Goal: Navigation & Orientation: Find specific page/section

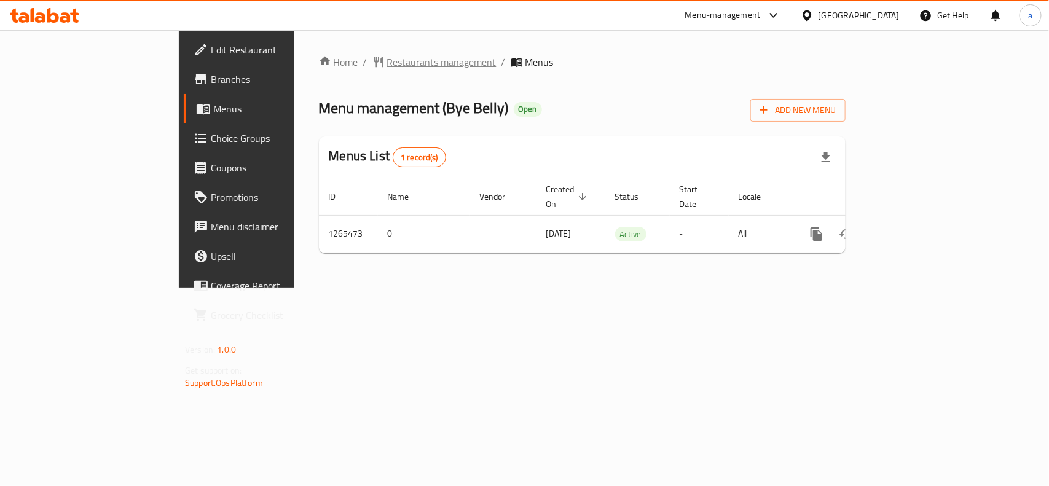
click at [387, 62] on span "Restaurants management" at bounding box center [441, 62] width 109 height 15
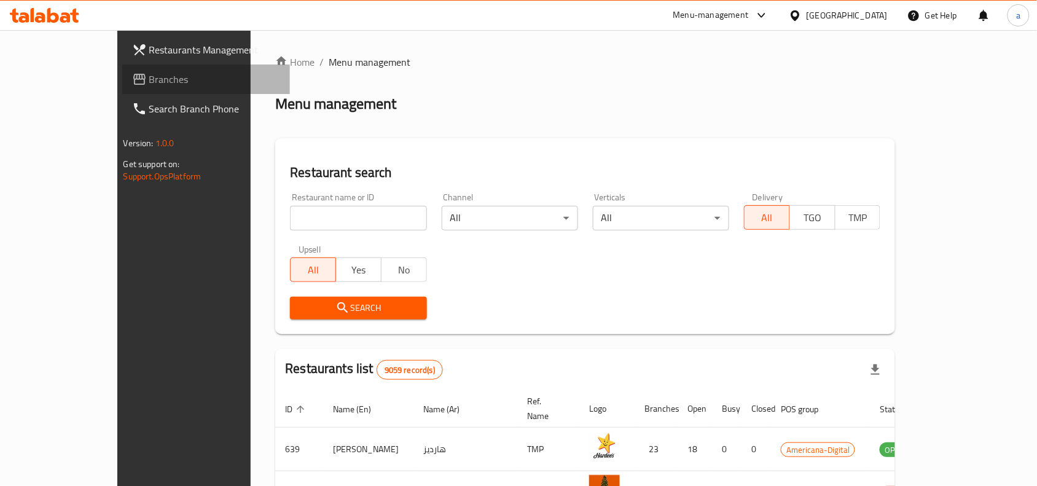
click at [149, 80] on span "Branches" at bounding box center [214, 79] width 131 height 15
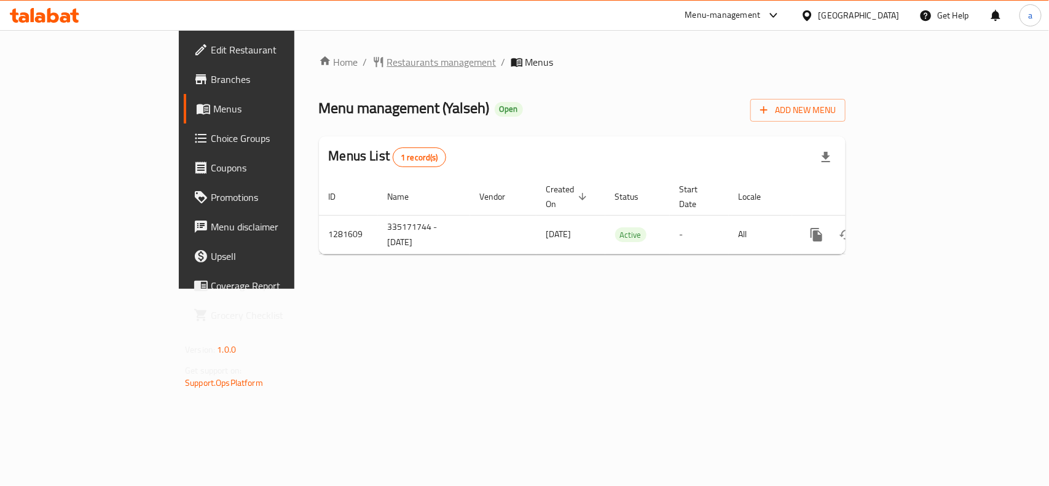
click at [387, 63] on span "Restaurants management" at bounding box center [441, 62] width 109 height 15
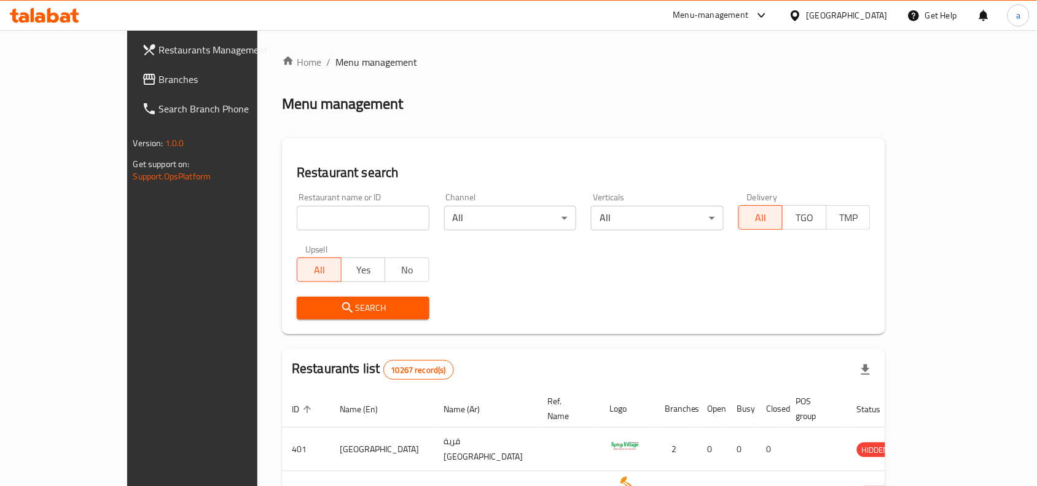
click at [159, 74] on span "Branches" at bounding box center [224, 79] width 131 height 15
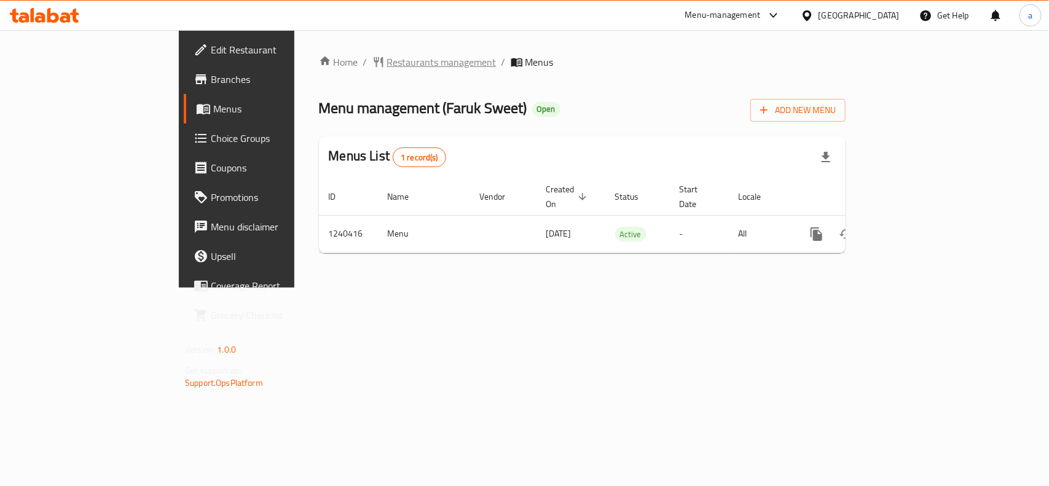
click at [387, 63] on span "Restaurants management" at bounding box center [441, 62] width 109 height 15
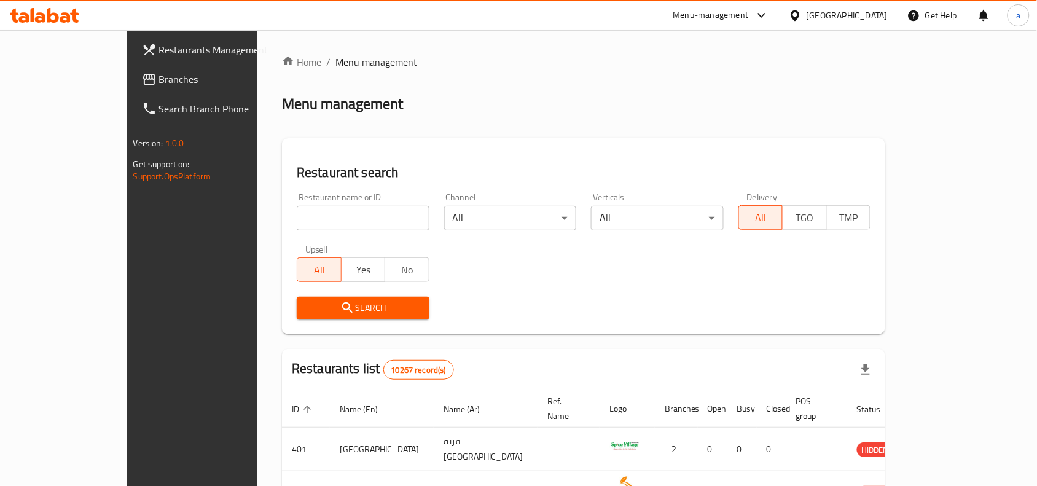
click at [159, 84] on span "Branches" at bounding box center [224, 79] width 131 height 15
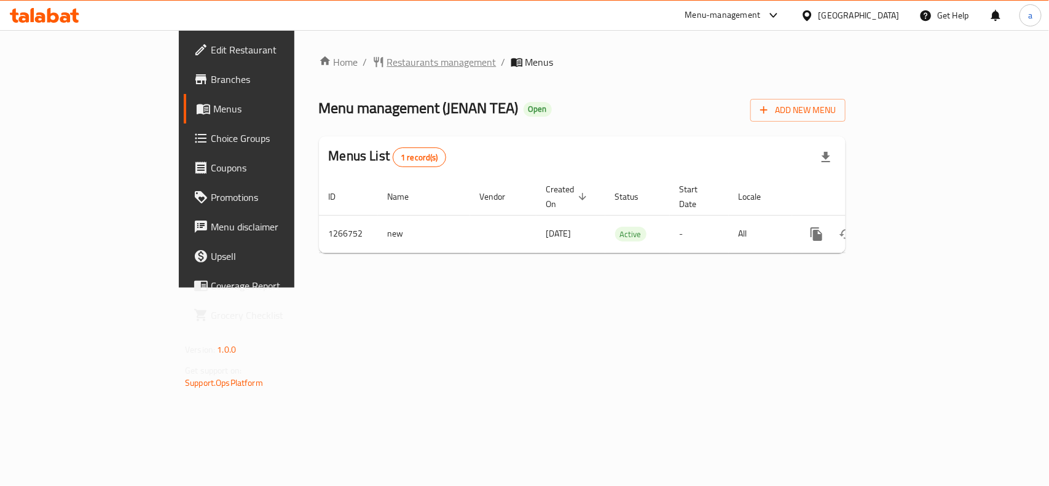
click at [387, 57] on span "Restaurants management" at bounding box center [441, 62] width 109 height 15
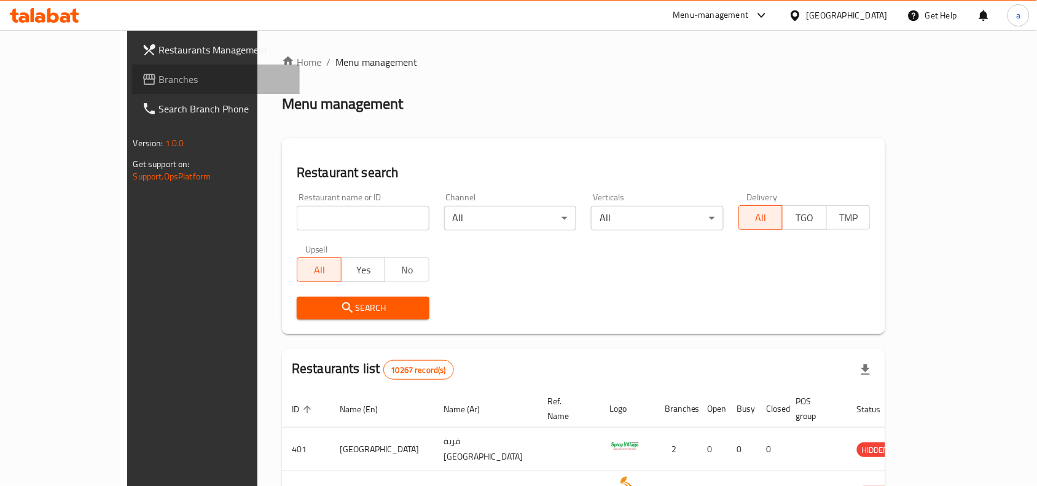
click at [159, 77] on span "Branches" at bounding box center [224, 79] width 131 height 15
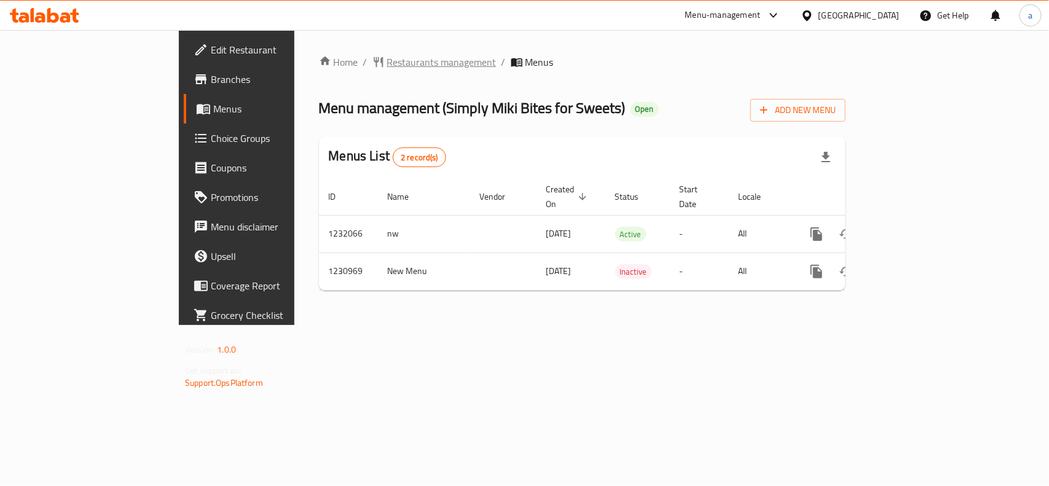
click at [387, 63] on span "Restaurants management" at bounding box center [441, 62] width 109 height 15
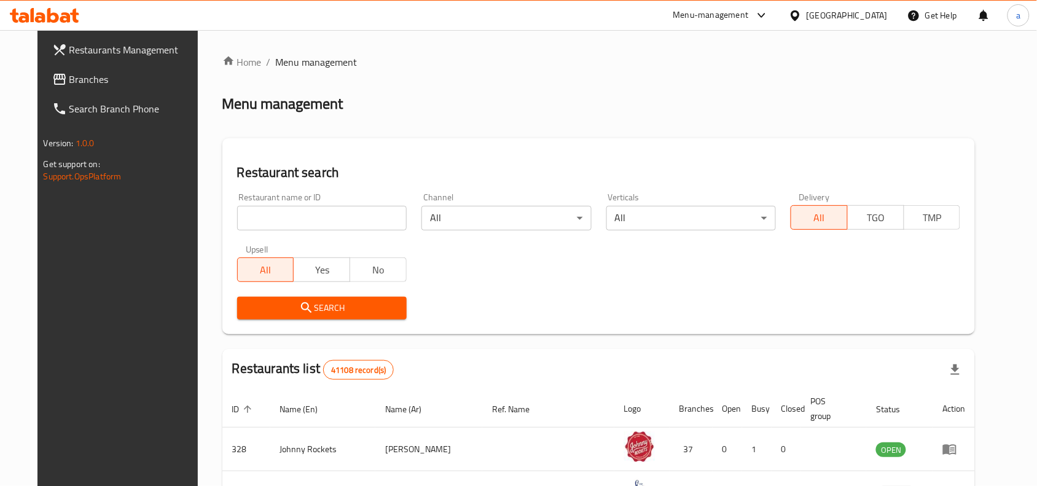
click at [103, 77] on span "Branches" at bounding box center [134, 79] width 131 height 15
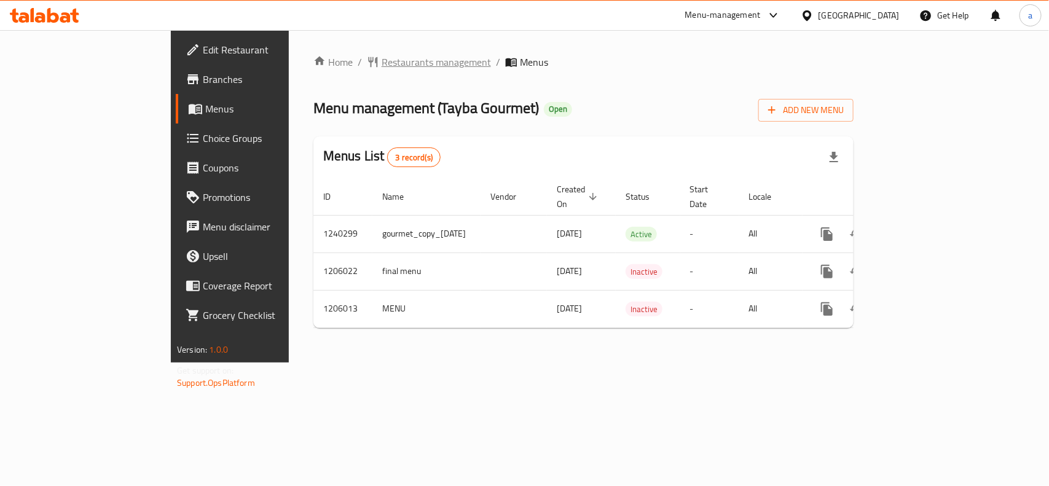
click at [381, 64] on span "Restaurants management" at bounding box center [435, 62] width 109 height 15
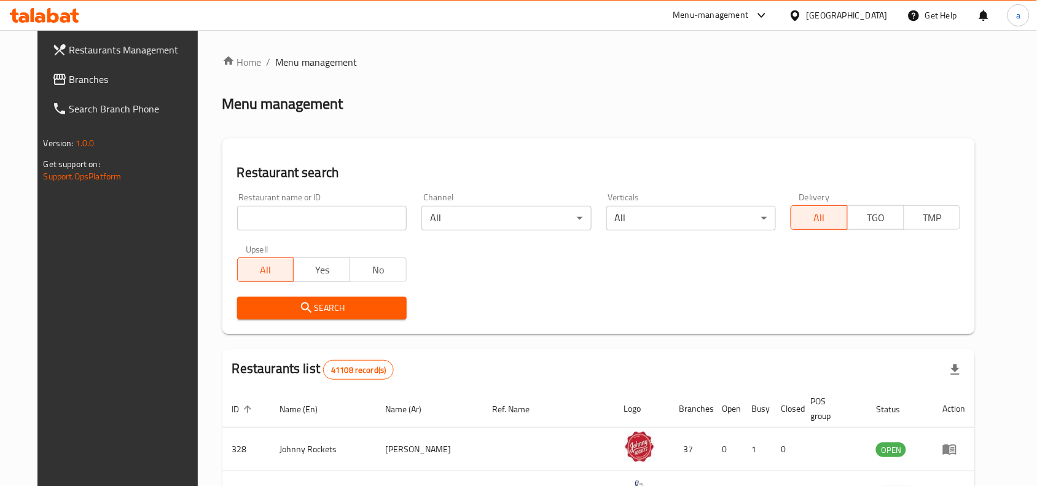
click at [103, 75] on span "Branches" at bounding box center [134, 79] width 131 height 15
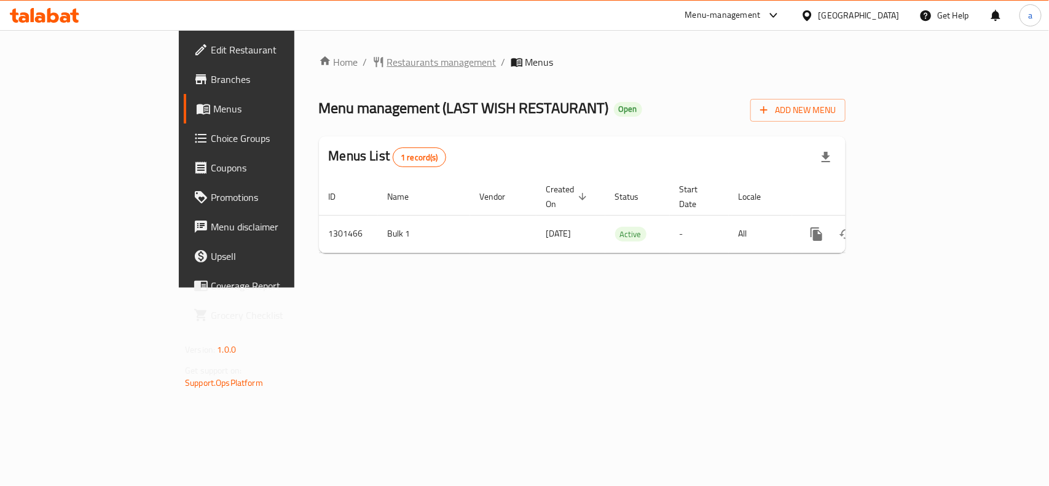
click at [387, 56] on span "Restaurants management" at bounding box center [441, 62] width 109 height 15
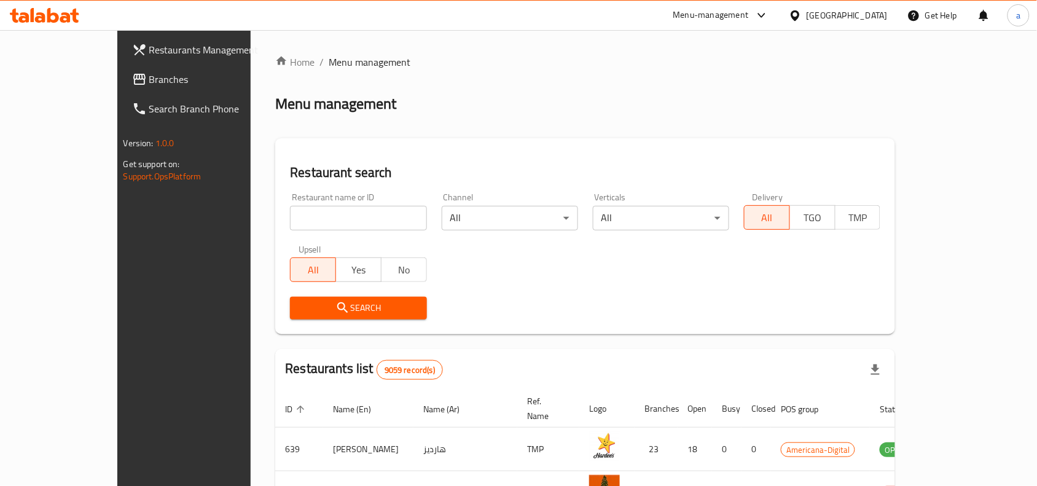
click at [149, 81] on span "Branches" at bounding box center [214, 79] width 131 height 15
